Goal: Download file/media

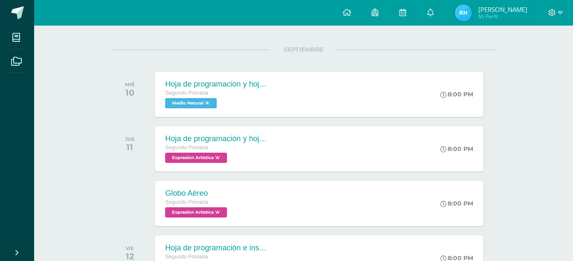
scroll to position [114, 0]
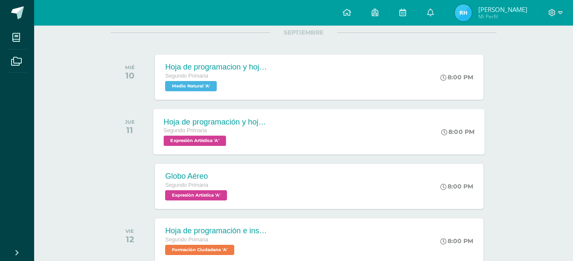
click at [200, 144] on span "Expresión Artística 'A'" at bounding box center [195, 141] width 62 height 10
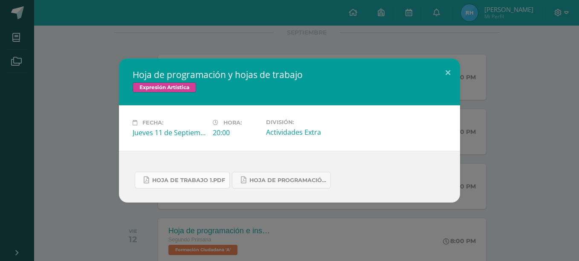
click at [194, 183] on span "Hoja de trabajo 1.pdf" at bounding box center [188, 180] width 73 height 7
click at [274, 180] on span "Hoja de Programación 4.pdf" at bounding box center [288, 180] width 77 height 7
click at [449, 72] on button at bounding box center [448, 72] width 24 height 29
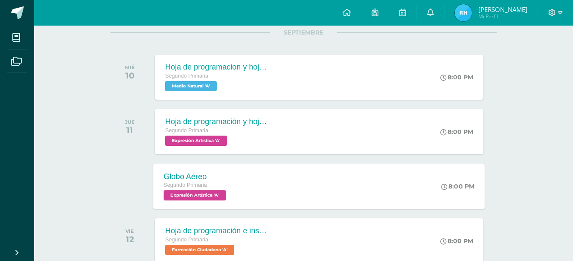
click at [186, 196] on span "Expresión Artística 'A'" at bounding box center [195, 195] width 62 height 10
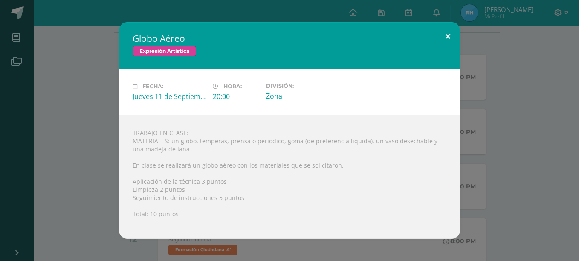
click at [445, 36] on button at bounding box center [448, 36] width 24 height 29
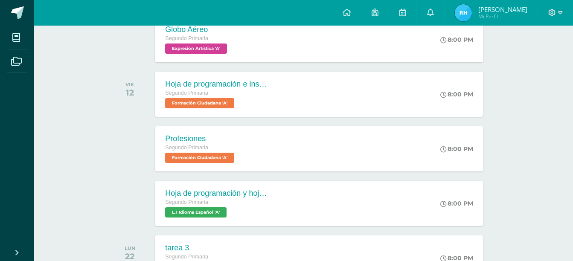
scroll to position [261, 0]
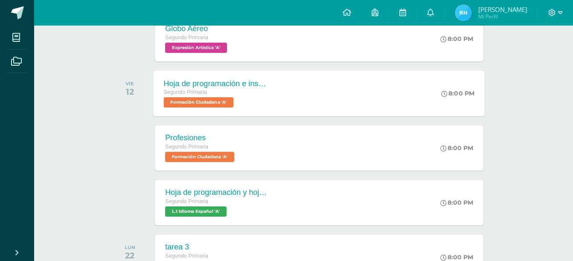
click at [208, 102] on span "Formación Ciudadana 'A'" at bounding box center [199, 102] width 70 height 10
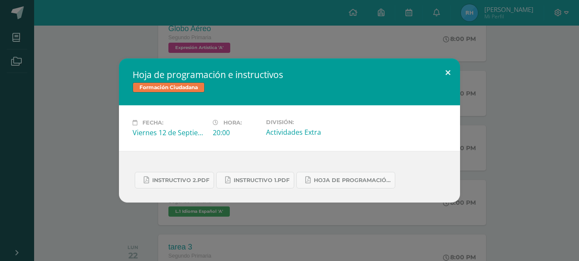
click at [449, 72] on button at bounding box center [448, 72] width 24 height 29
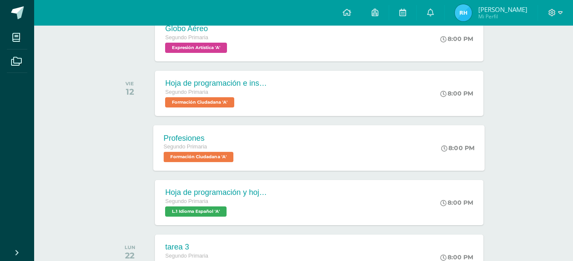
click at [202, 159] on span "Formación Ciudadana 'A'" at bounding box center [199, 157] width 70 height 10
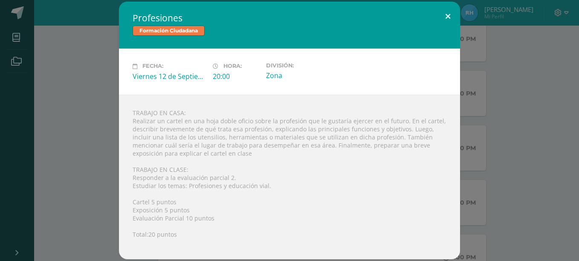
click at [446, 15] on button at bounding box center [448, 16] width 24 height 29
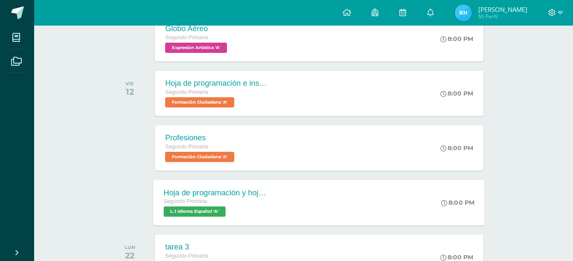
click at [205, 212] on span "L.1 Idioma Español 'A'" at bounding box center [195, 211] width 62 height 10
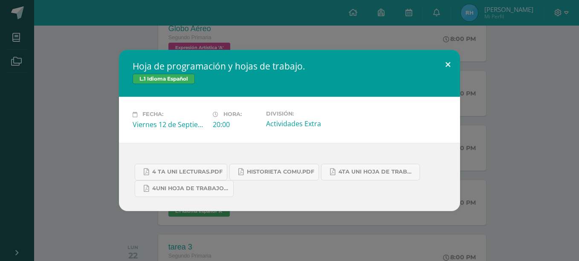
click at [449, 66] on button at bounding box center [448, 64] width 24 height 29
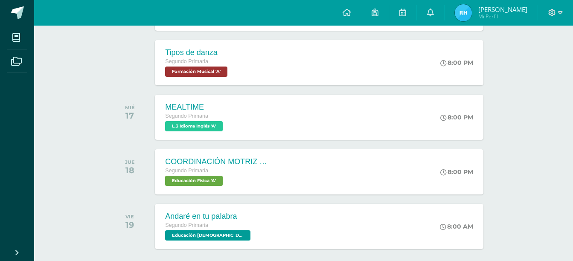
scroll to position [637, 0]
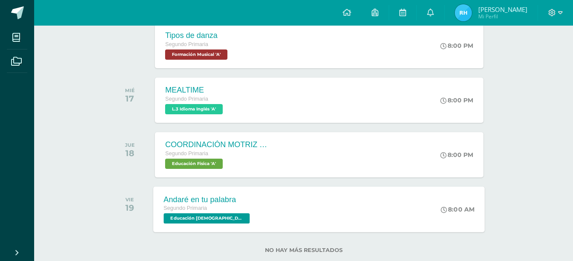
click at [185, 219] on span "Educación [DEMOGRAPHIC_DATA] 'A'" at bounding box center [207, 218] width 86 height 10
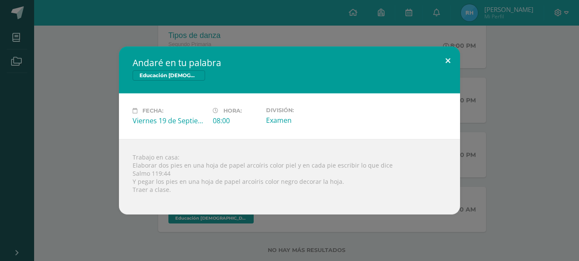
click at [447, 61] on button at bounding box center [448, 60] width 24 height 29
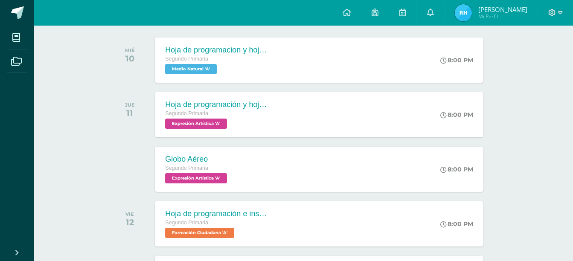
scroll to position [114, 0]
